Goal: Find specific page/section: Find specific page/section

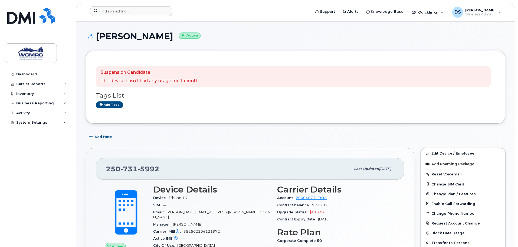
scroll to position [54, 0]
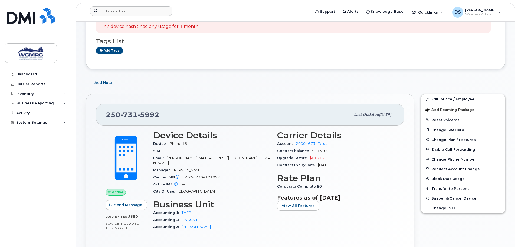
click at [116, 17] on div at bounding box center [199, 12] width 226 height 12
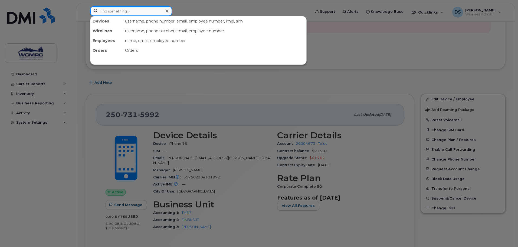
click at [119, 13] on input at bounding box center [131, 11] width 82 height 10
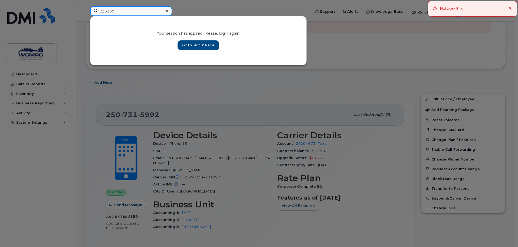
type input "236300"
click at [200, 45] on link "Go to Sign In Page" at bounding box center [199, 45] width 42 height 10
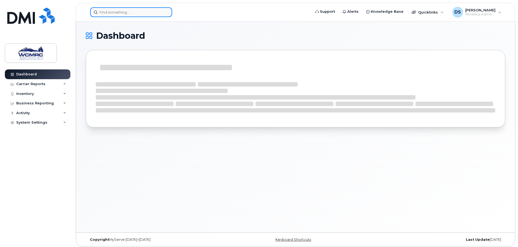
click at [107, 12] on input at bounding box center [131, 12] width 82 height 10
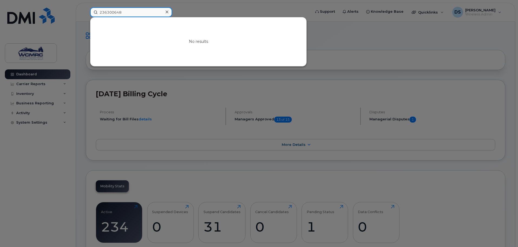
scroll to position [216, 0]
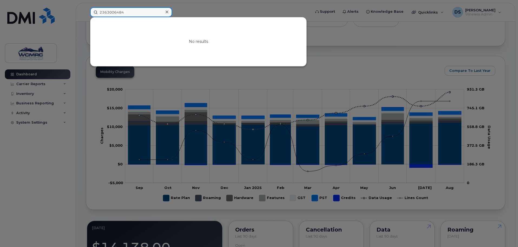
type input "2363006484"
click at [168, 13] on icon at bounding box center [167, 12] width 3 height 3
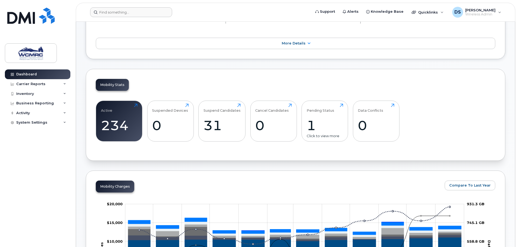
scroll to position [80, 0]
